Goal: Task Accomplishment & Management: Complete application form

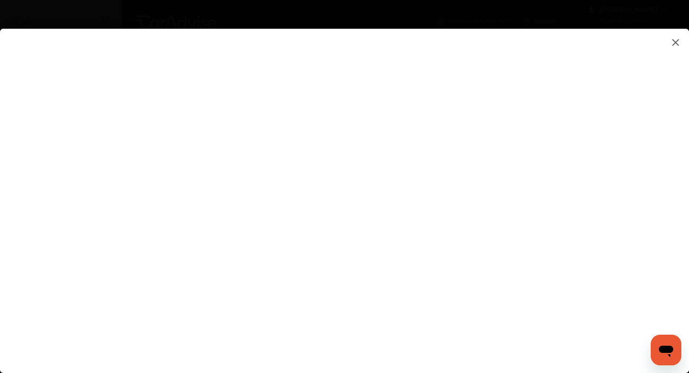
click at [459, 195] on flutter-view at bounding box center [344, 191] width 689 height 325
click at [441, 283] on flutter-view at bounding box center [344, 191] width 689 height 325
click at [440, 287] on flutter-view at bounding box center [344, 191] width 689 height 325
click at [433, 297] on flutter-view at bounding box center [344, 191] width 689 height 325
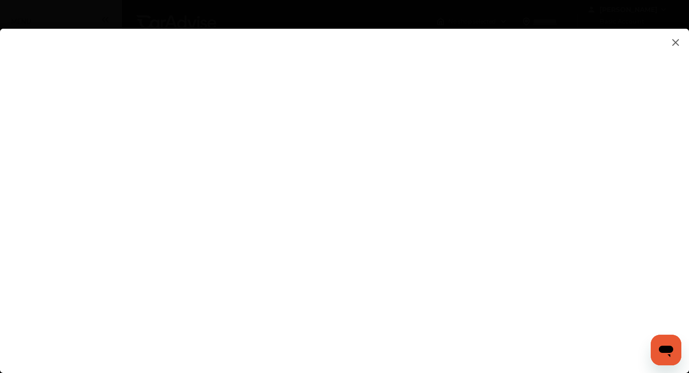
click at [433, 297] on flutter-view at bounding box center [344, 191] width 689 height 325
click at [431, 291] on flutter-view at bounding box center [344, 191] width 689 height 325
click at [427, 182] on flutter-view at bounding box center [344, 191] width 689 height 325
click at [402, 293] on flutter-view at bounding box center [344, 191] width 689 height 325
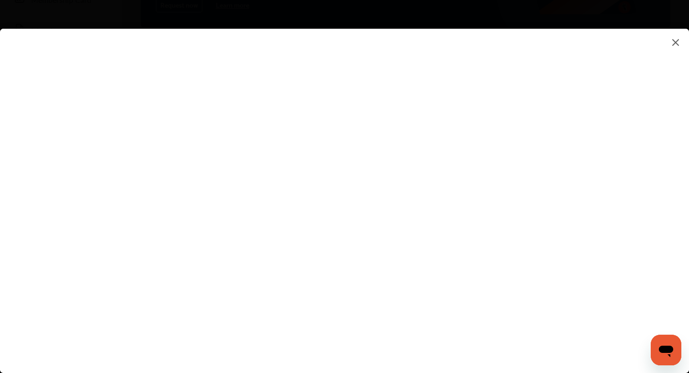
type input "*"
click at [418, 297] on flutter-view at bounding box center [344, 191] width 689 height 325
click at [413, 288] on flutter-view at bounding box center [344, 191] width 689 height 325
click at [412, 288] on flutter-view at bounding box center [344, 191] width 689 height 325
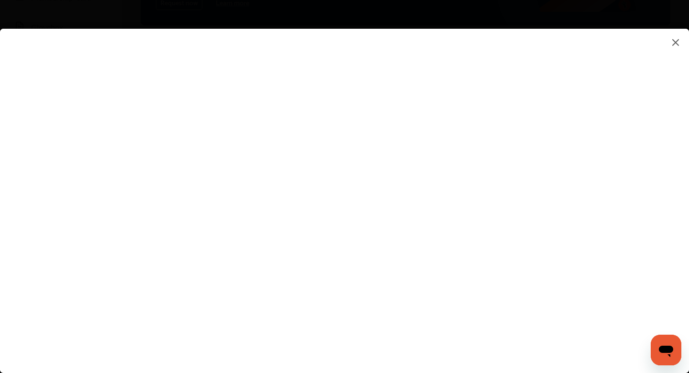
click at [675, 45] on img at bounding box center [675, 42] width 11 height 12
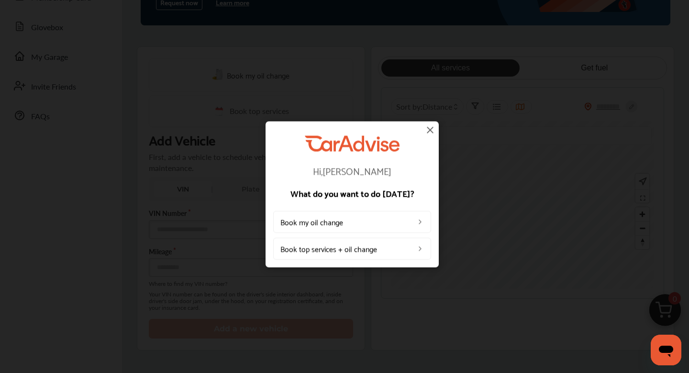
click at [428, 133] on img at bounding box center [430, 129] width 11 height 11
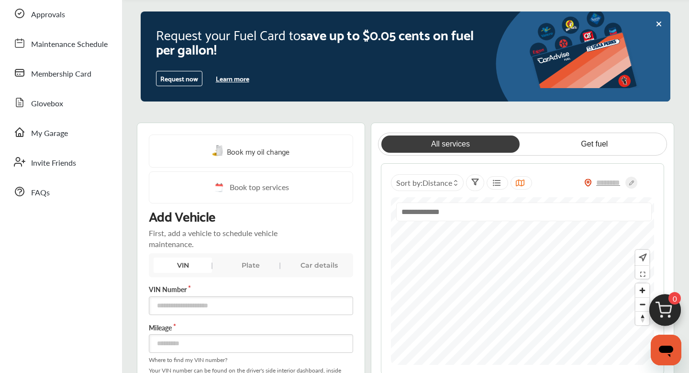
scroll to position [0, 0]
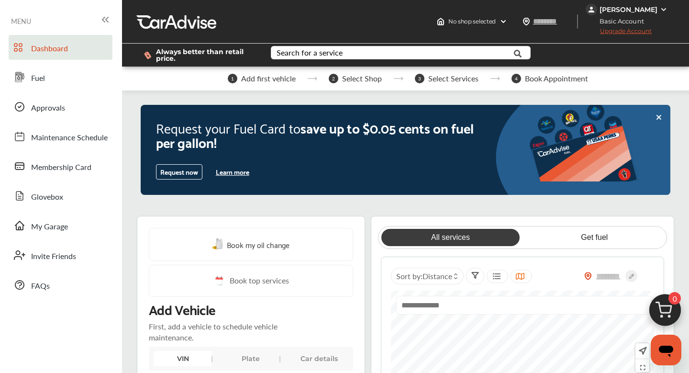
click at [178, 175] on button "Request now" at bounding box center [179, 171] width 46 height 15
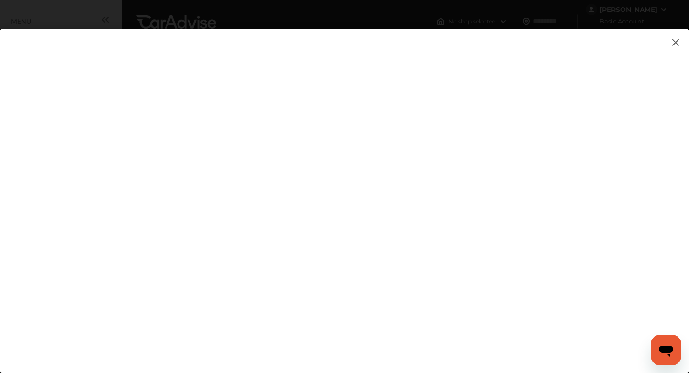
click at [410, 293] on flutter-view at bounding box center [344, 191] width 689 height 325
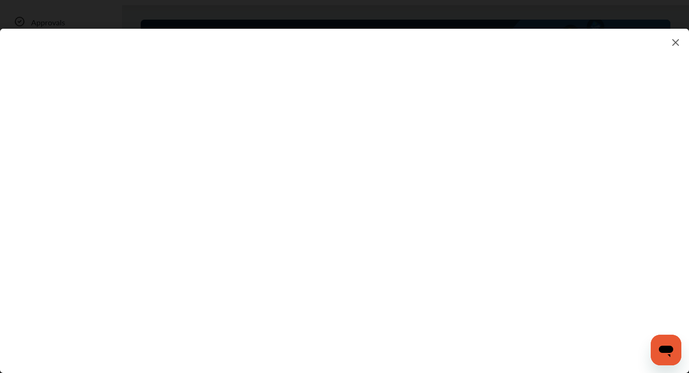
scroll to position [92, 0]
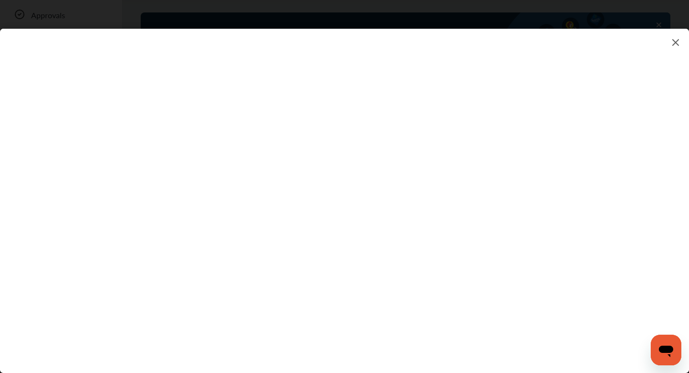
click at [413, 247] on flutter-view at bounding box center [344, 191] width 689 height 325
click at [417, 221] on flutter-view at bounding box center [344, 191] width 689 height 325
type textarea "**********"
click at [436, 258] on flutter-view "**********" at bounding box center [344, 191] width 689 height 325
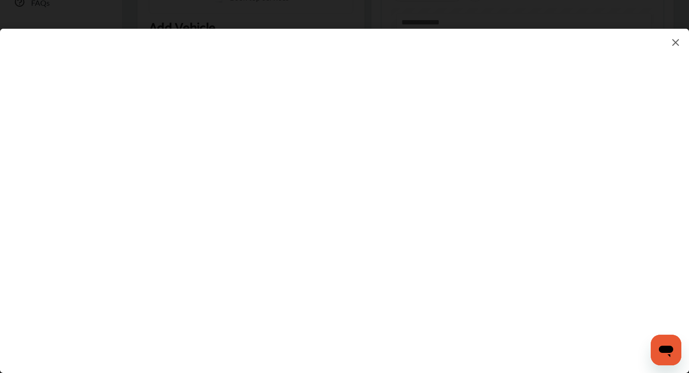
scroll to position [292, 0]
click at [436, 254] on flutter-view at bounding box center [344, 191] width 689 height 325
click at [438, 247] on flutter-view at bounding box center [344, 191] width 689 height 325
